Goal: Information Seeking & Learning: Compare options

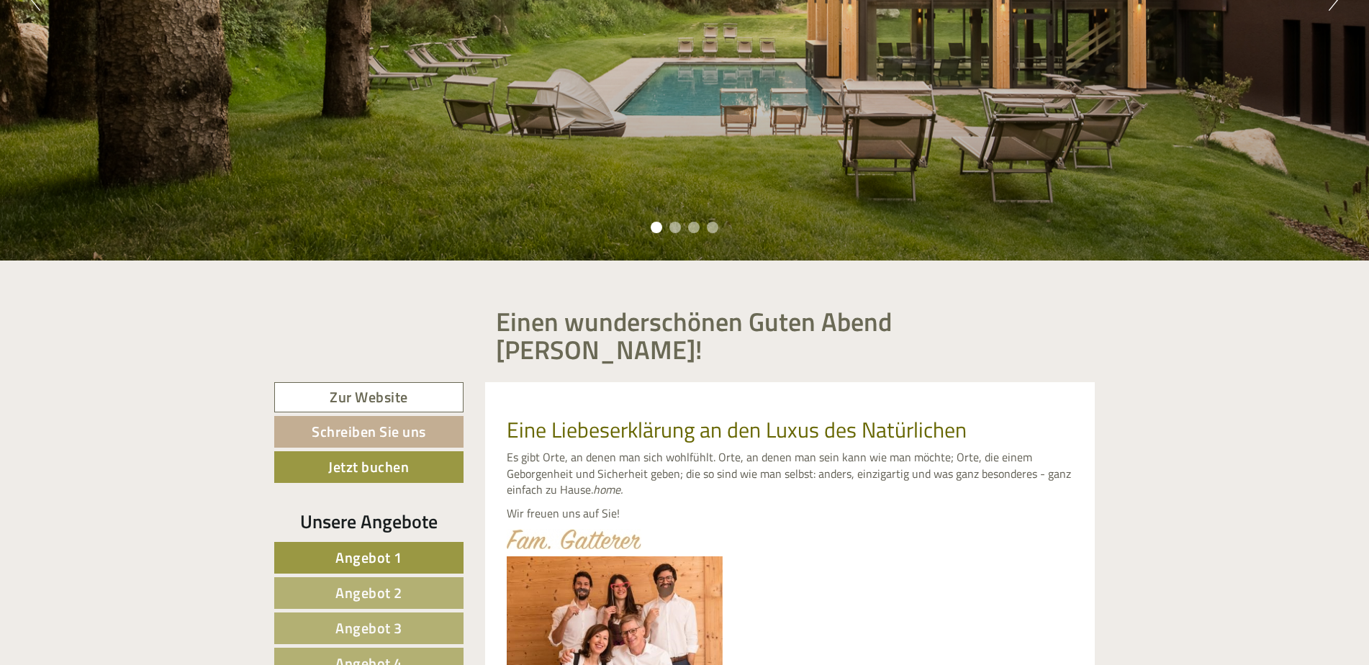
scroll to position [576, 0]
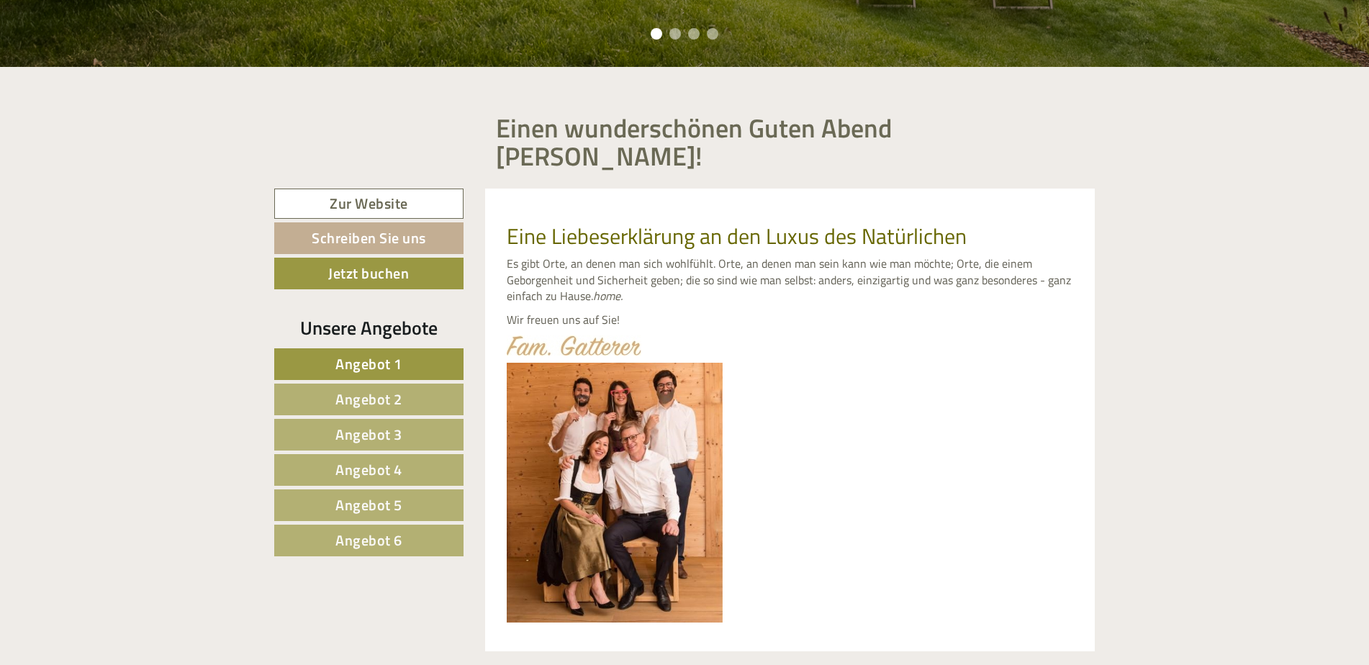
click at [360, 529] on span "Angebot 6" at bounding box center [368, 540] width 67 height 22
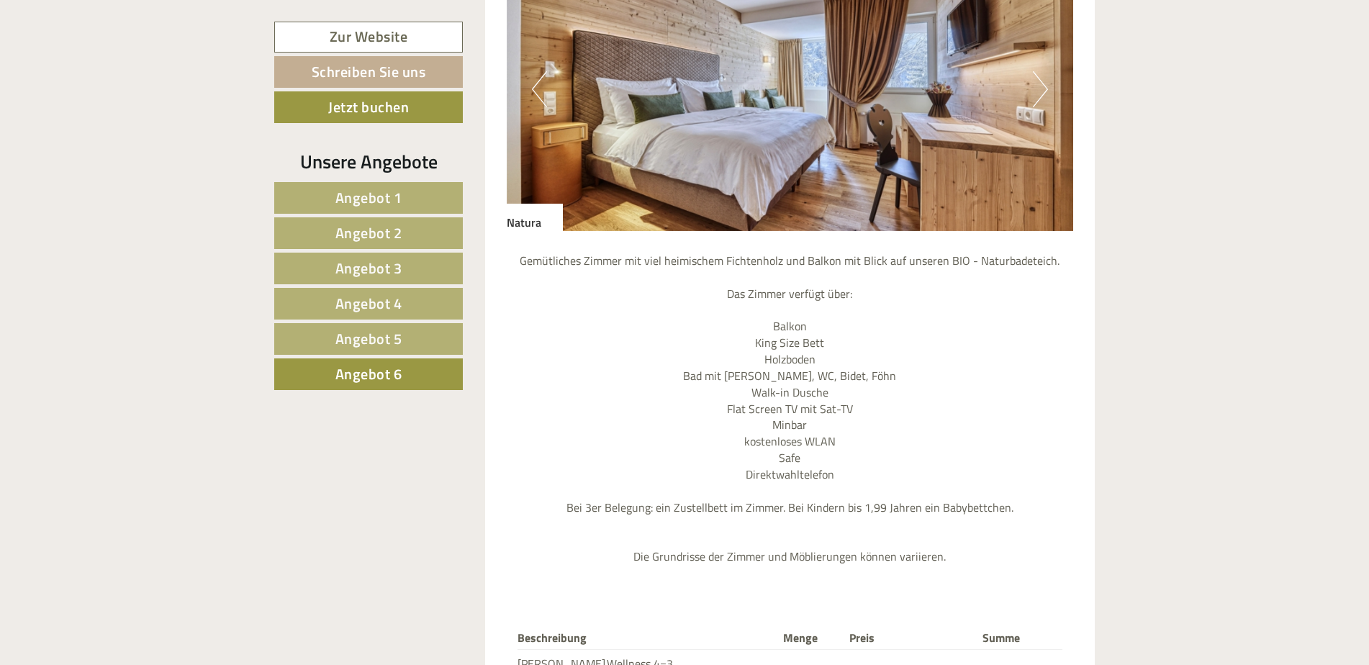
scroll to position [1509, 0]
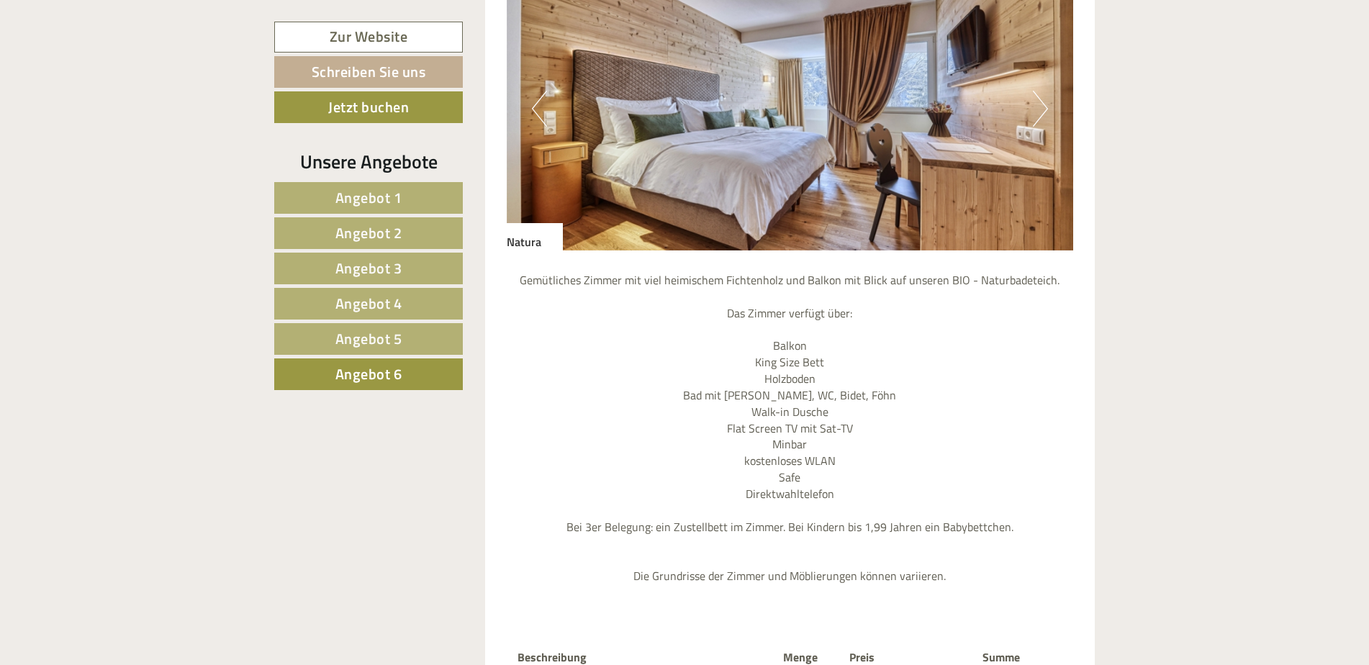
click at [404, 335] on link "Angebot 5" at bounding box center [368, 339] width 189 height 32
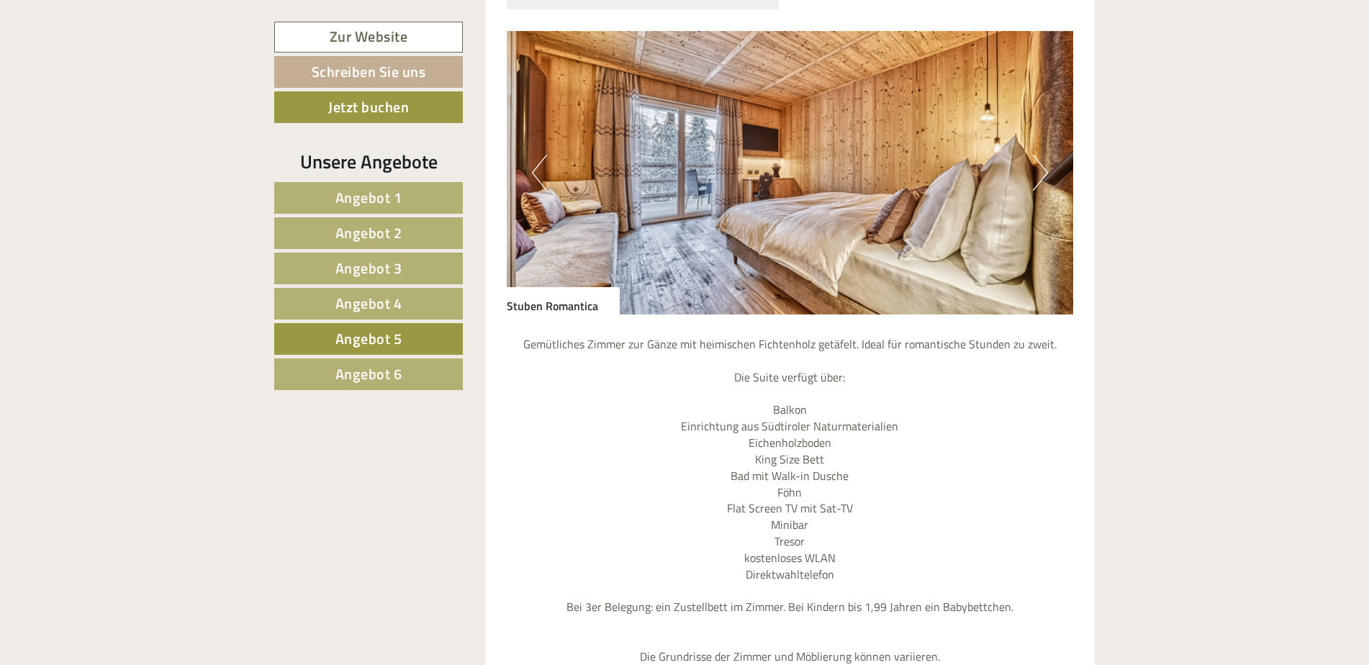
scroll to position [1437, 0]
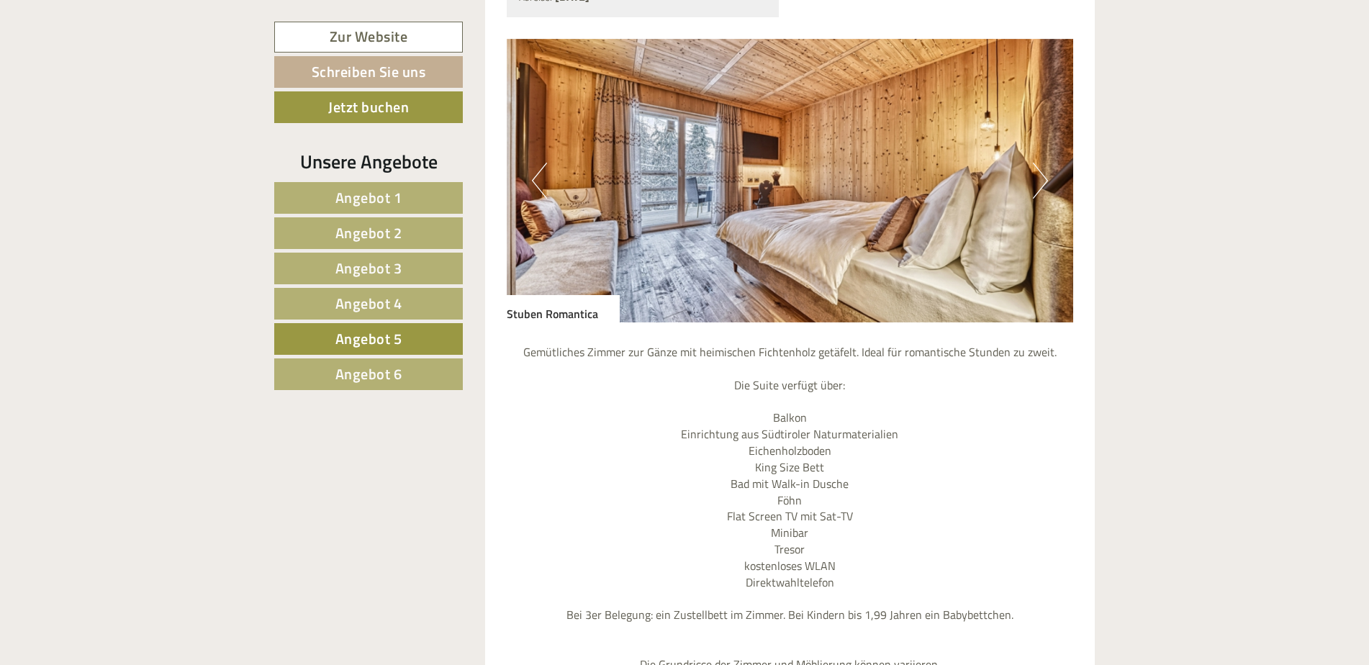
click at [357, 299] on span "Angebot 4" at bounding box center [368, 303] width 67 height 22
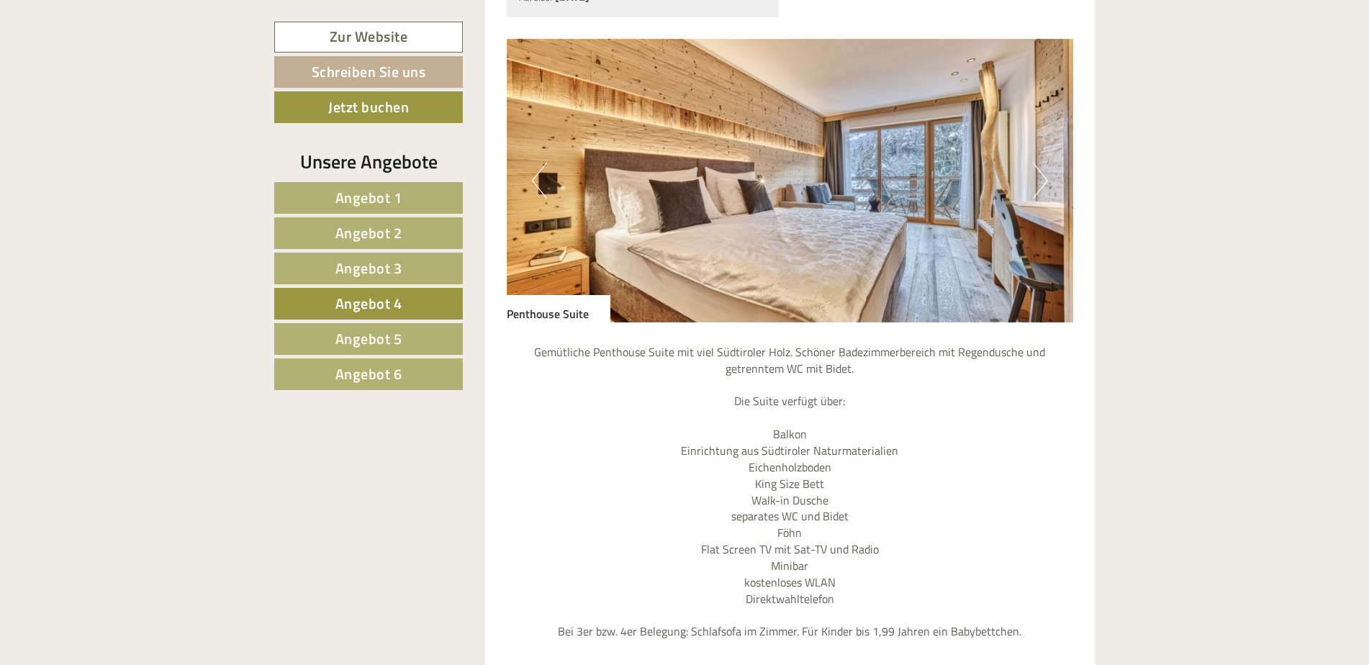
click at [1044, 163] on button "Next" at bounding box center [1040, 181] width 15 height 36
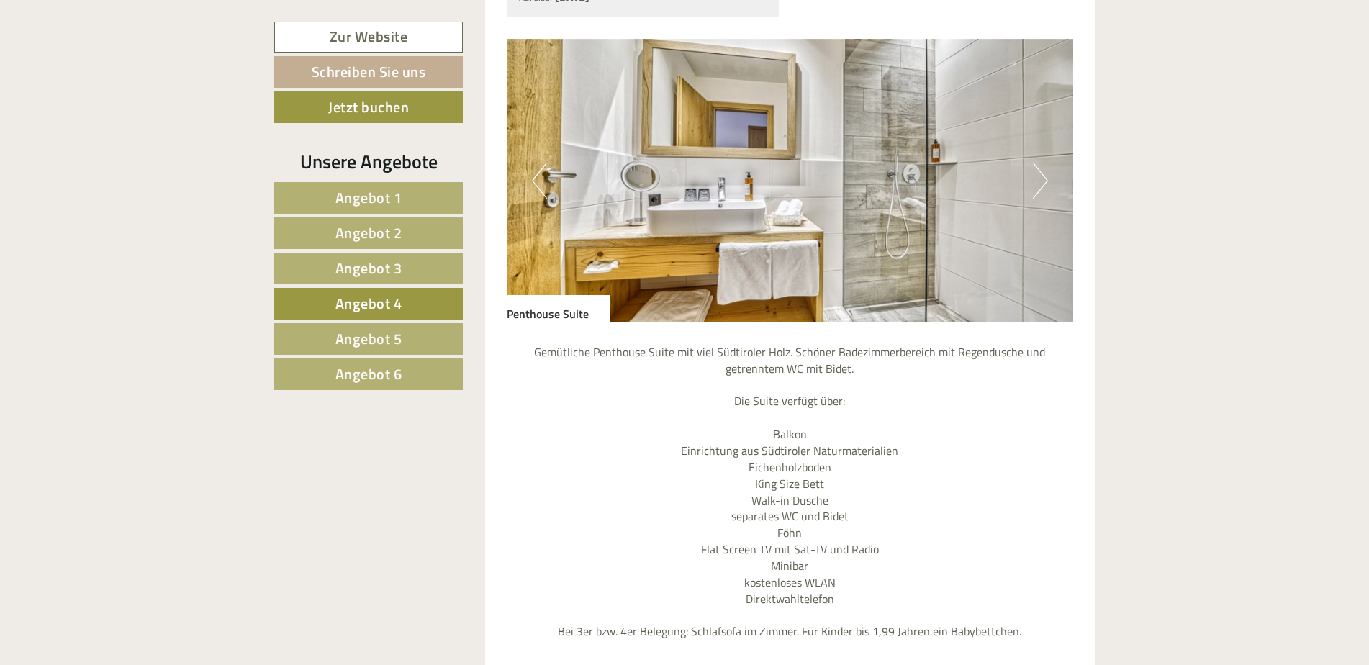
click at [1044, 163] on button "Next" at bounding box center [1040, 181] width 15 height 36
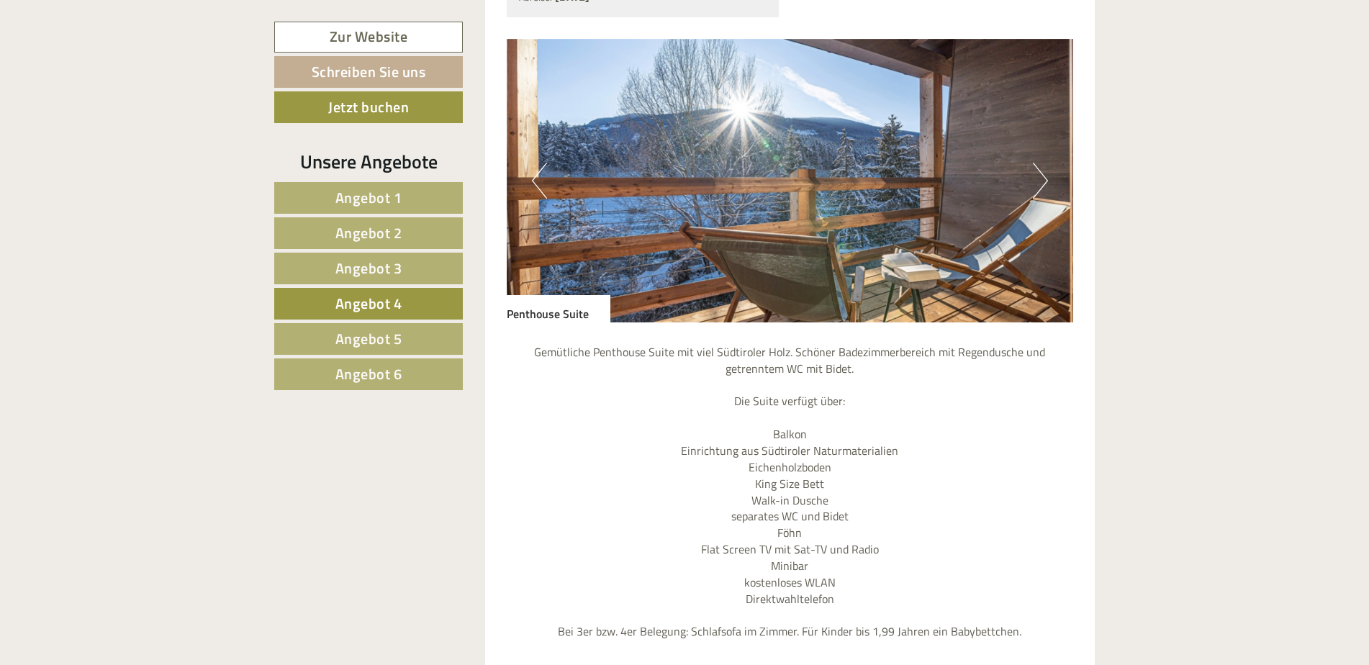
click at [362, 337] on span "Angebot 5" at bounding box center [368, 338] width 67 height 22
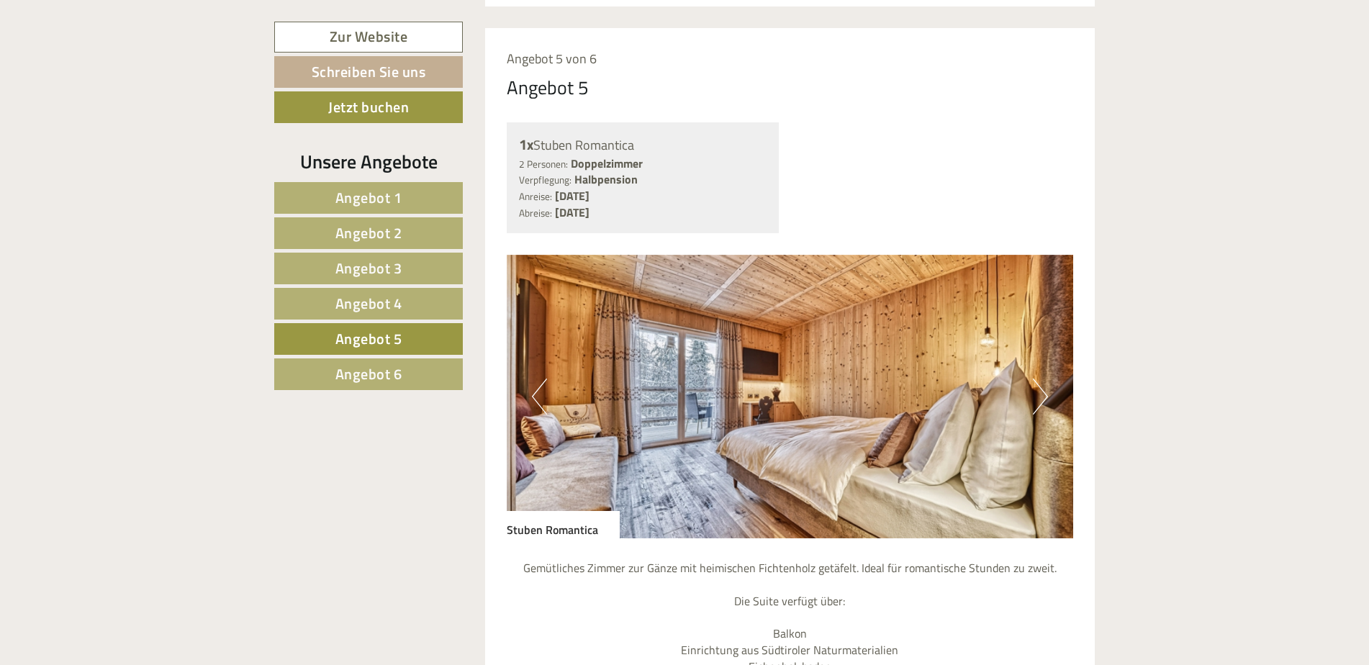
click at [1039, 379] on button "Next" at bounding box center [1040, 397] width 15 height 36
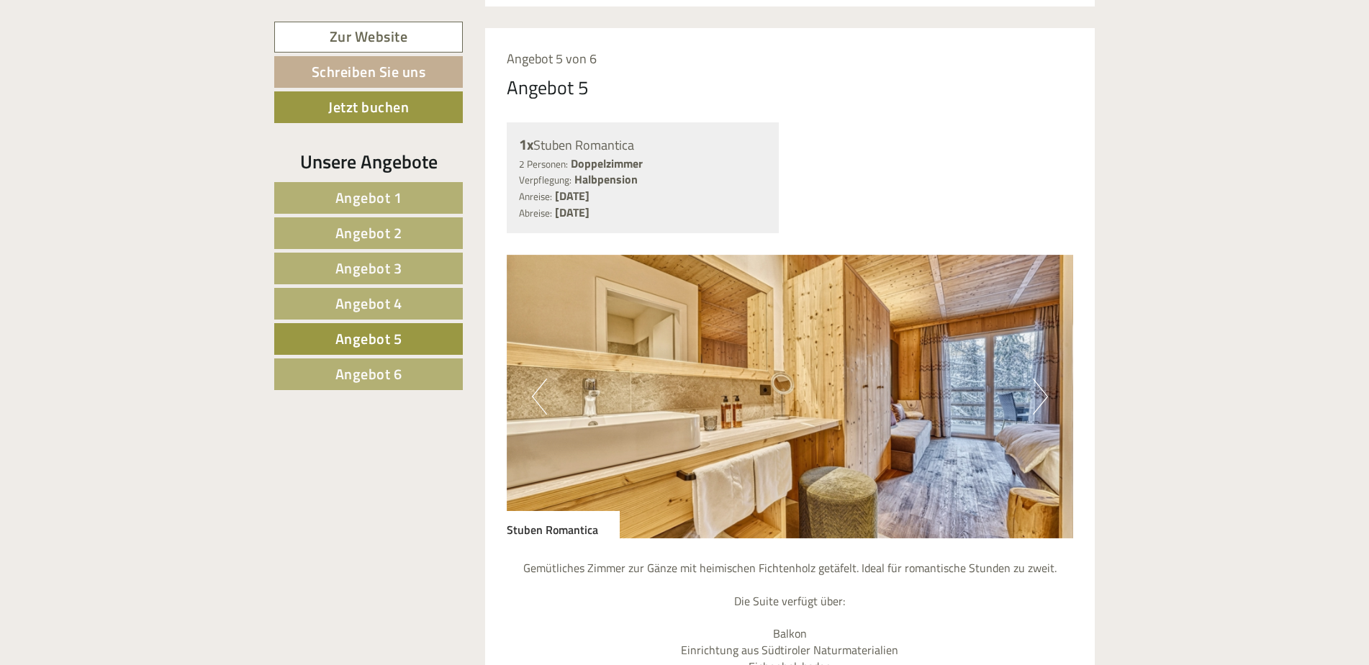
click at [1039, 379] on button "Next" at bounding box center [1040, 397] width 15 height 36
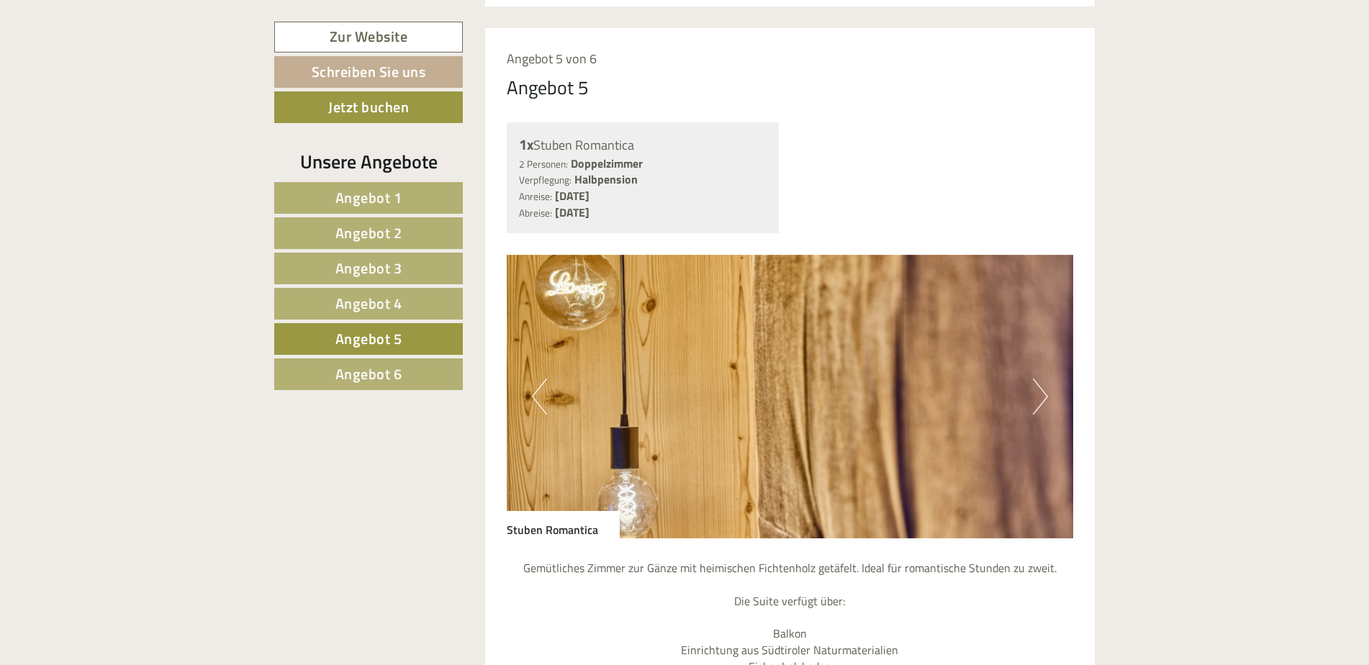
click at [1039, 379] on button "Next" at bounding box center [1040, 397] width 15 height 36
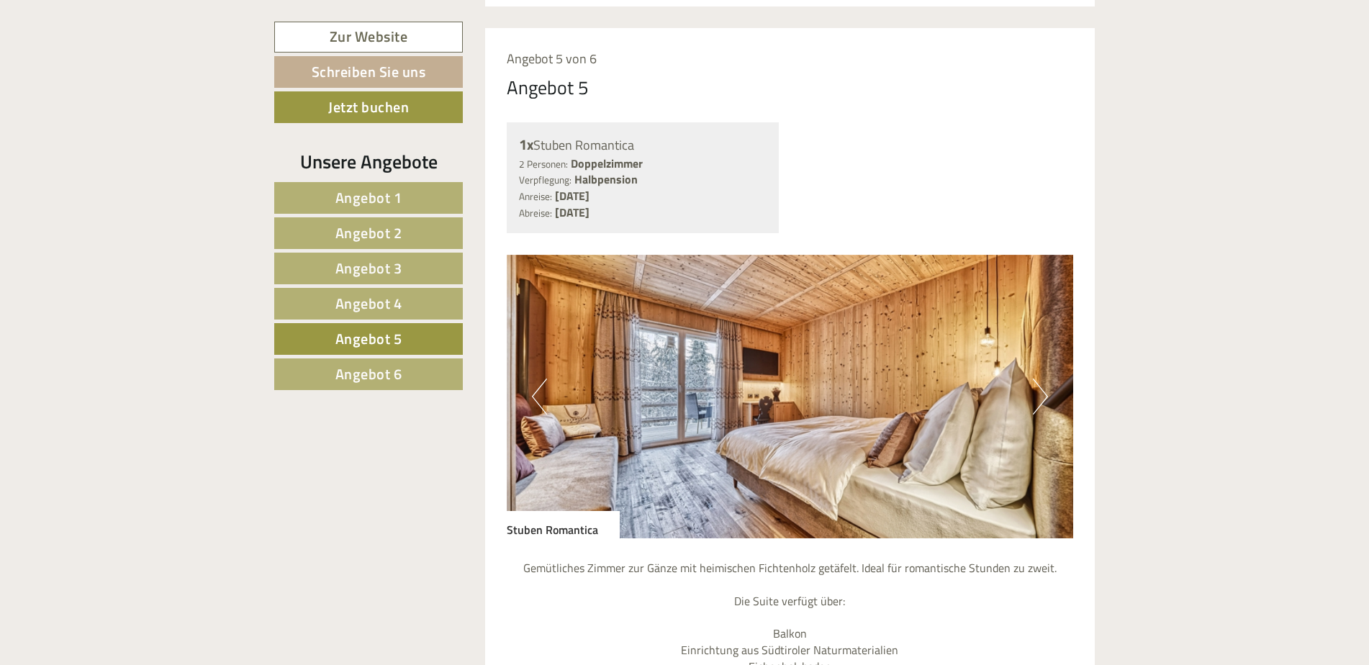
click at [1037, 379] on button "Next" at bounding box center [1040, 397] width 15 height 36
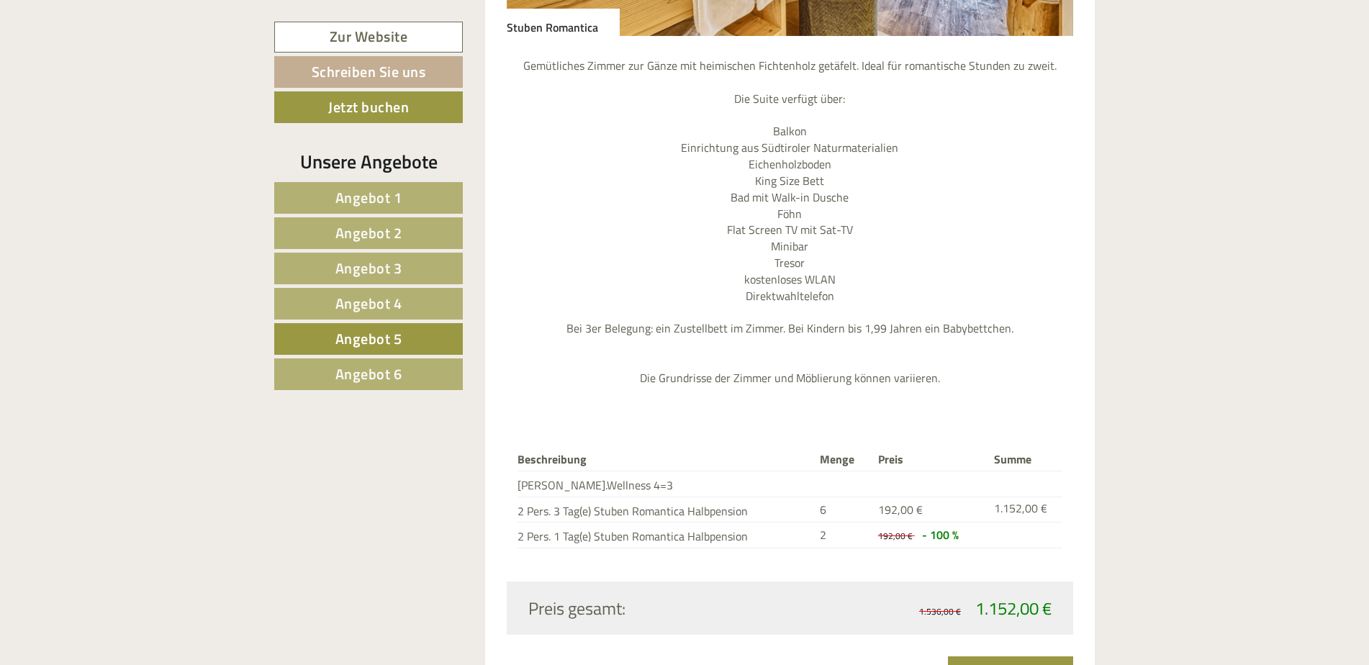
scroll to position [1724, 0]
click at [400, 311] on span "Angebot 4" at bounding box center [368, 303] width 67 height 22
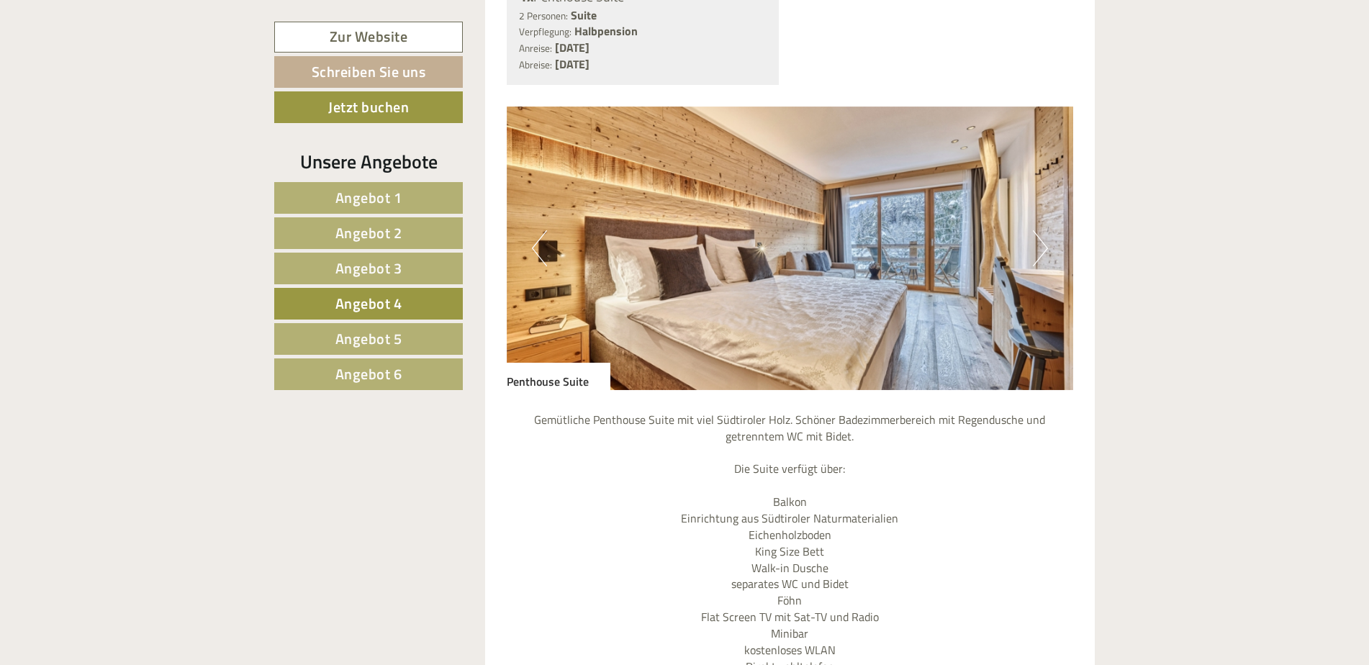
scroll to position [1365, 0]
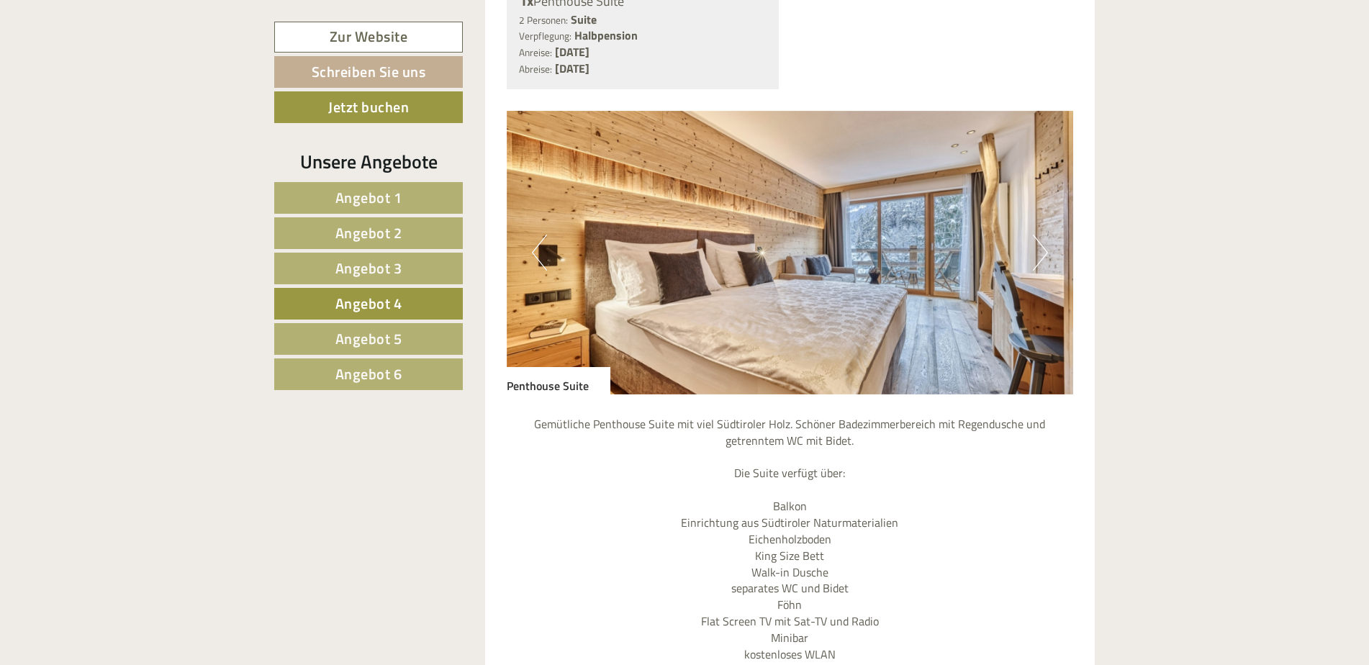
click at [1040, 235] on button "Next" at bounding box center [1040, 253] width 15 height 36
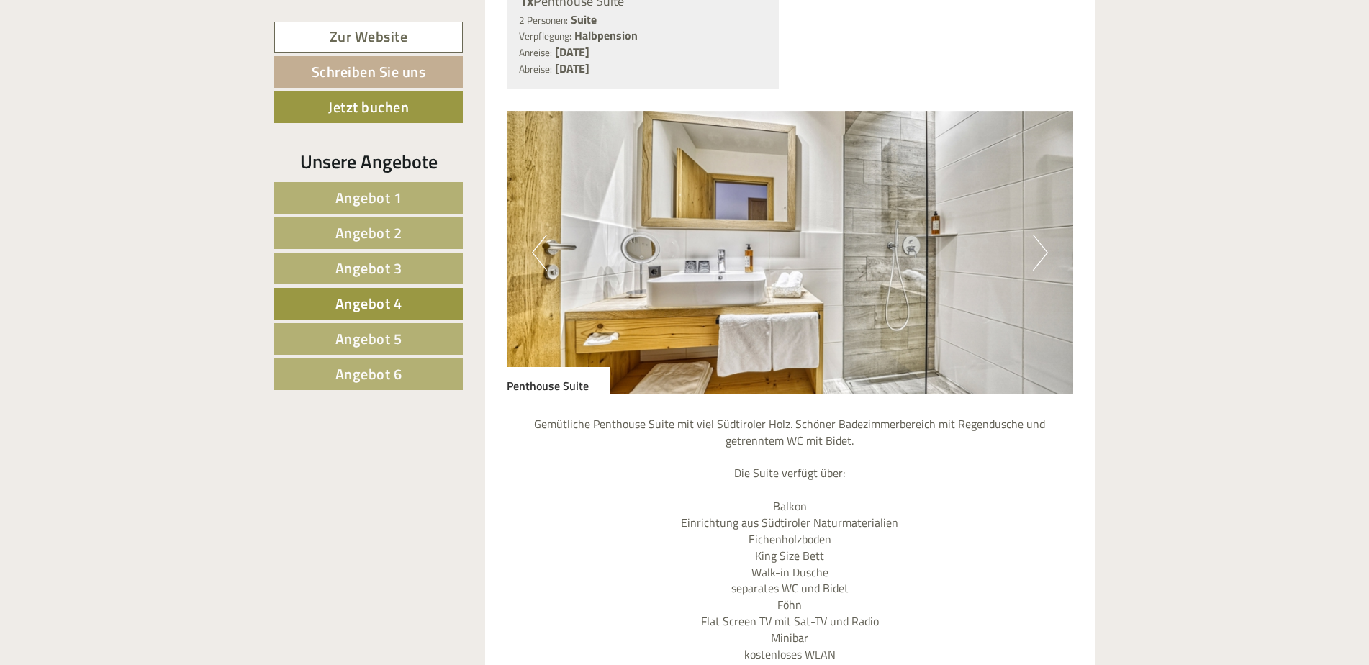
click at [1040, 235] on button "Next" at bounding box center [1040, 253] width 15 height 36
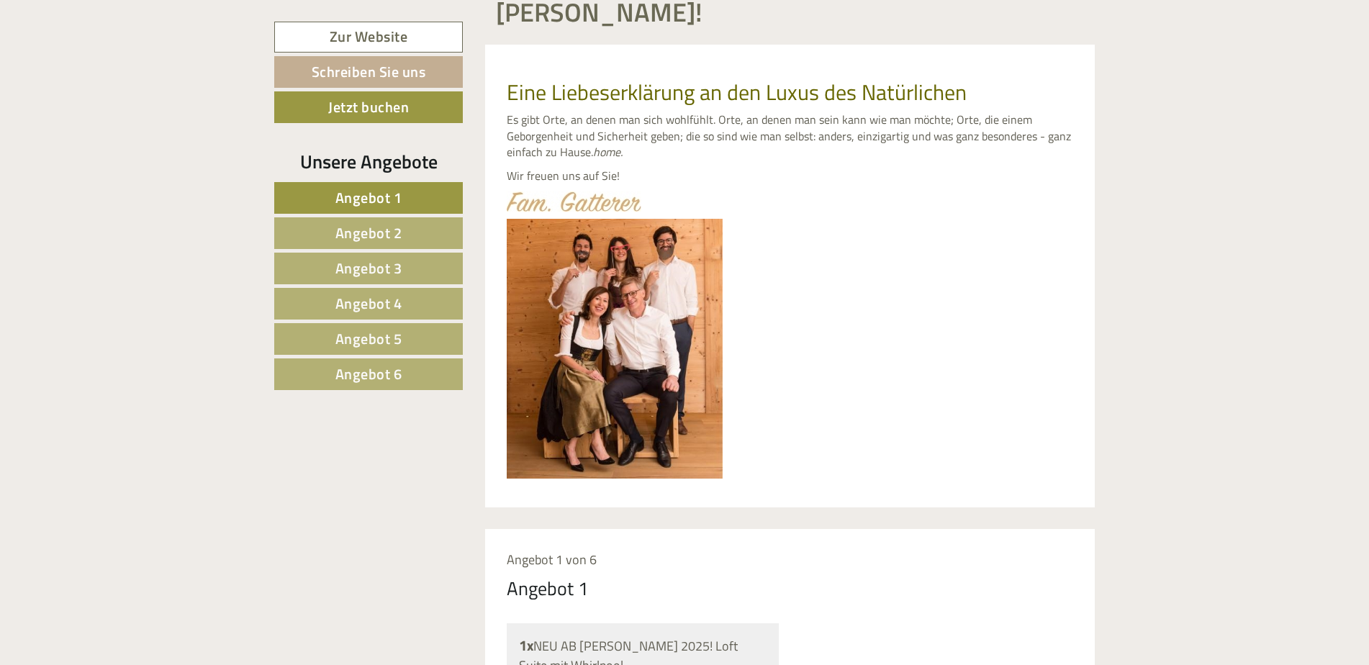
click at [412, 308] on link "Angebot 4" at bounding box center [368, 304] width 189 height 32
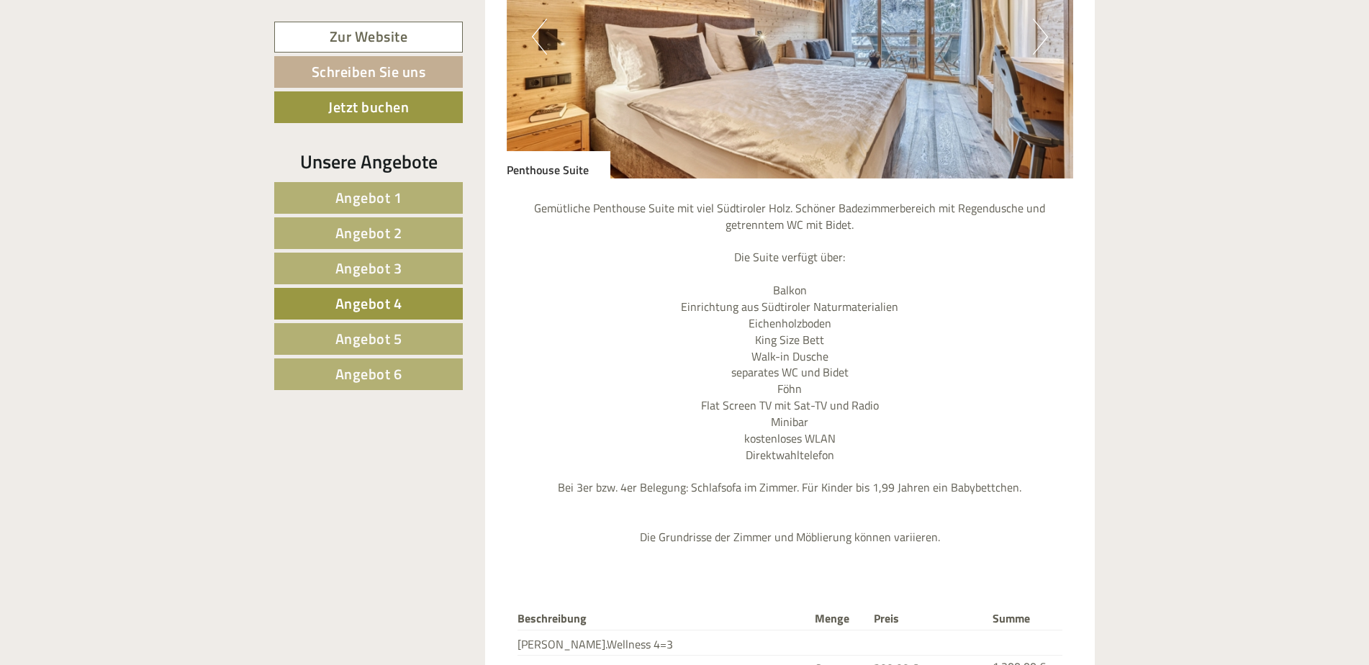
scroll to position [1724, 0]
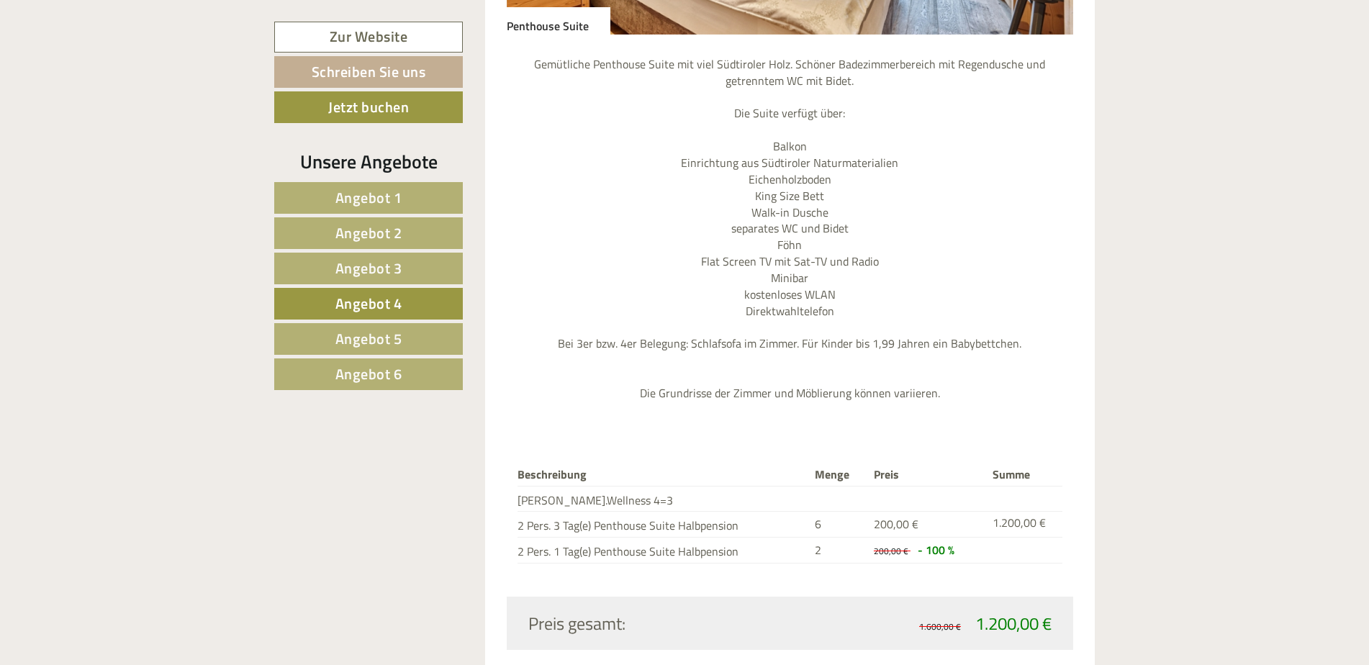
click at [382, 337] on span "Angebot 5" at bounding box center [368, 338] width 67 height 22
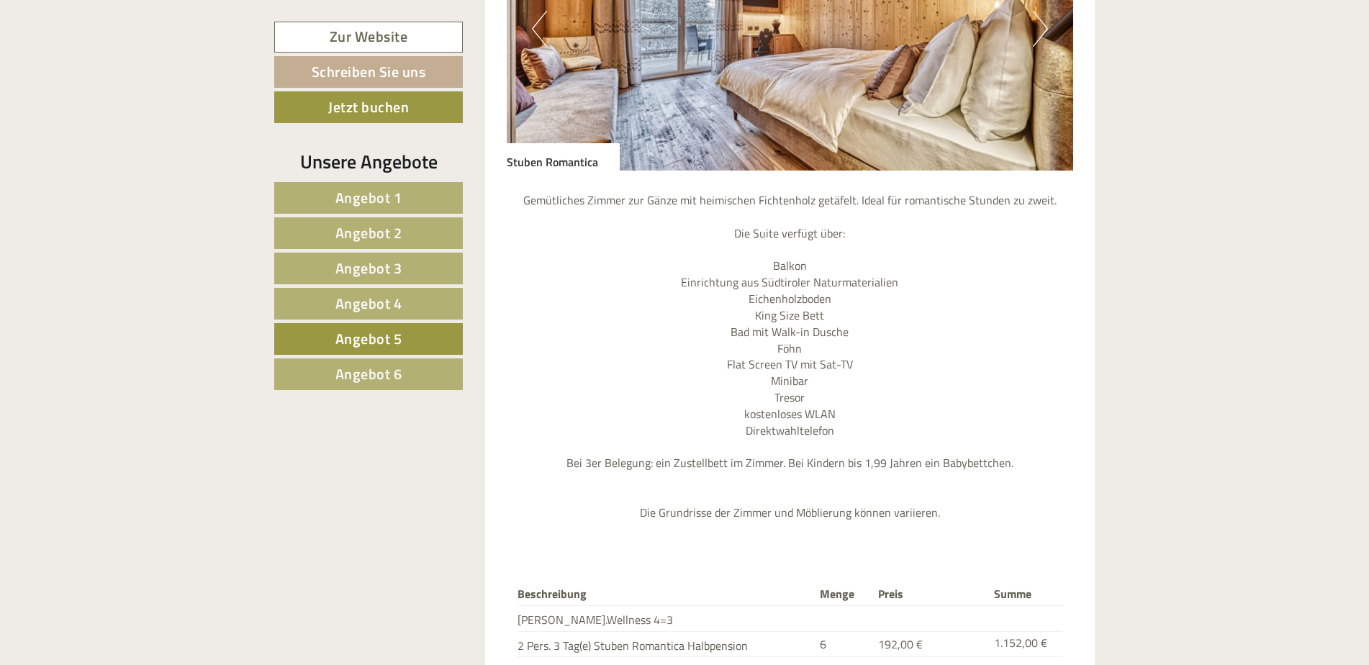
scroll to position [1509, 0]
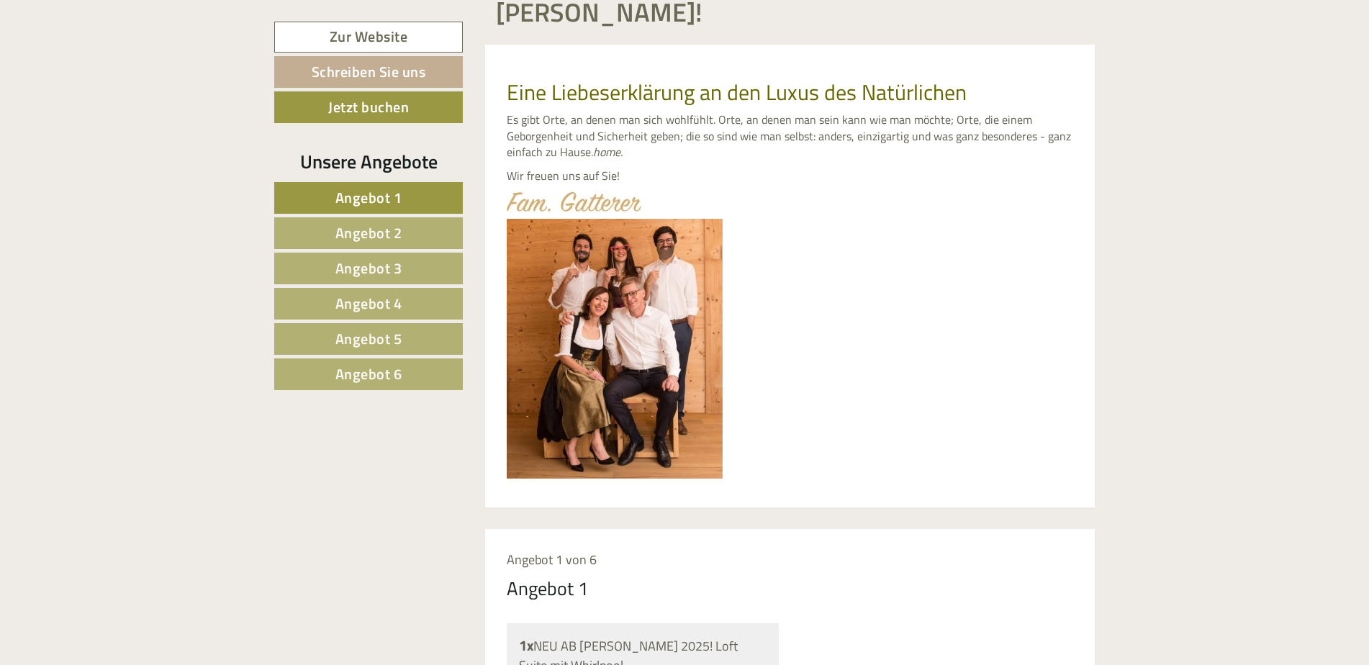
click at [414, 292] on link "Angebot 4" at bounding box center [368, 304] width 189 height 32
